Goal: Task Accomplishment & Management: Manage account settings

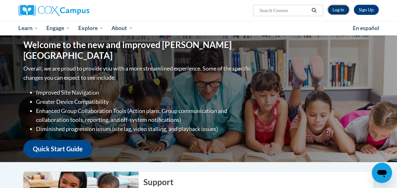
click at [337, 8] on link "Log In" at bounding box center [338, 10] width 22 height 10
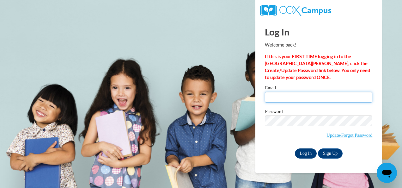
type input "jonuzo@kippatl.org"
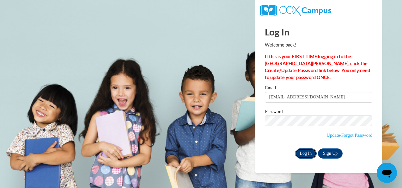
click at [308, 155] on input "Log In" at bounding box center [306, 153] width 22 height 10
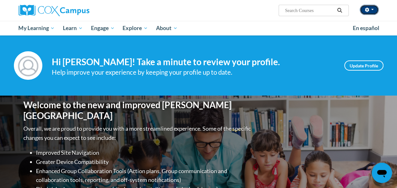
click at [373, 10] on button "button" at bounding box center [369, 10] width 19 height 10
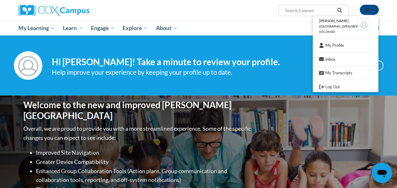
click at [233, 40] on div "Your profile Hi [PERSON_NAME]! Take a minute to review your profile. Help impro…" at bounding box center [198, 65] width 397 height 60
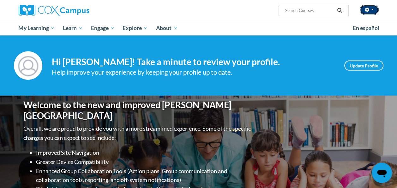
click at [371, 10] on button "button" at bounding box center [369, 10] width 19 height 10
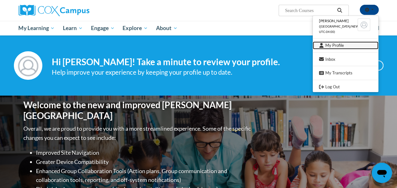
click at [335, 46] on link "My Profile" at bounding box center [346, 45] width 66 height 8
